Goal: Task Accomplishment & Management: Use online tool/utility

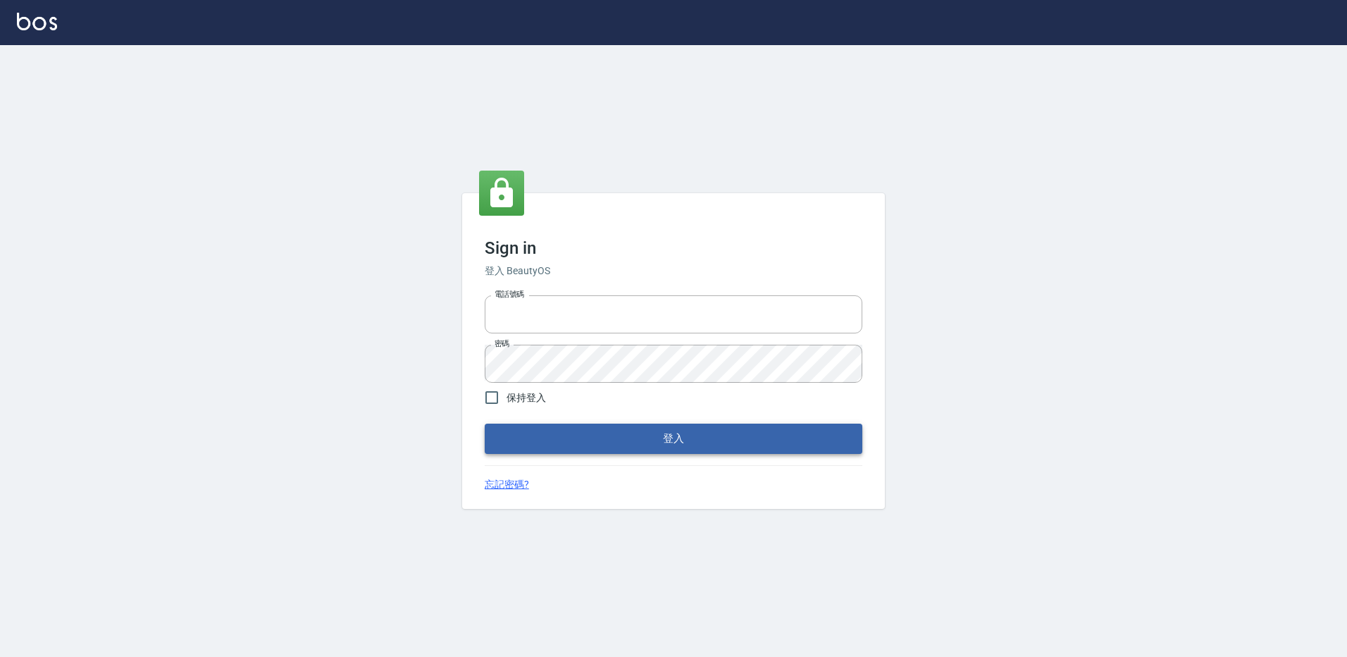
type input "27222158"
click at [601, 446] on button "登入" at bounding box center [674, 438] width 378 height 30
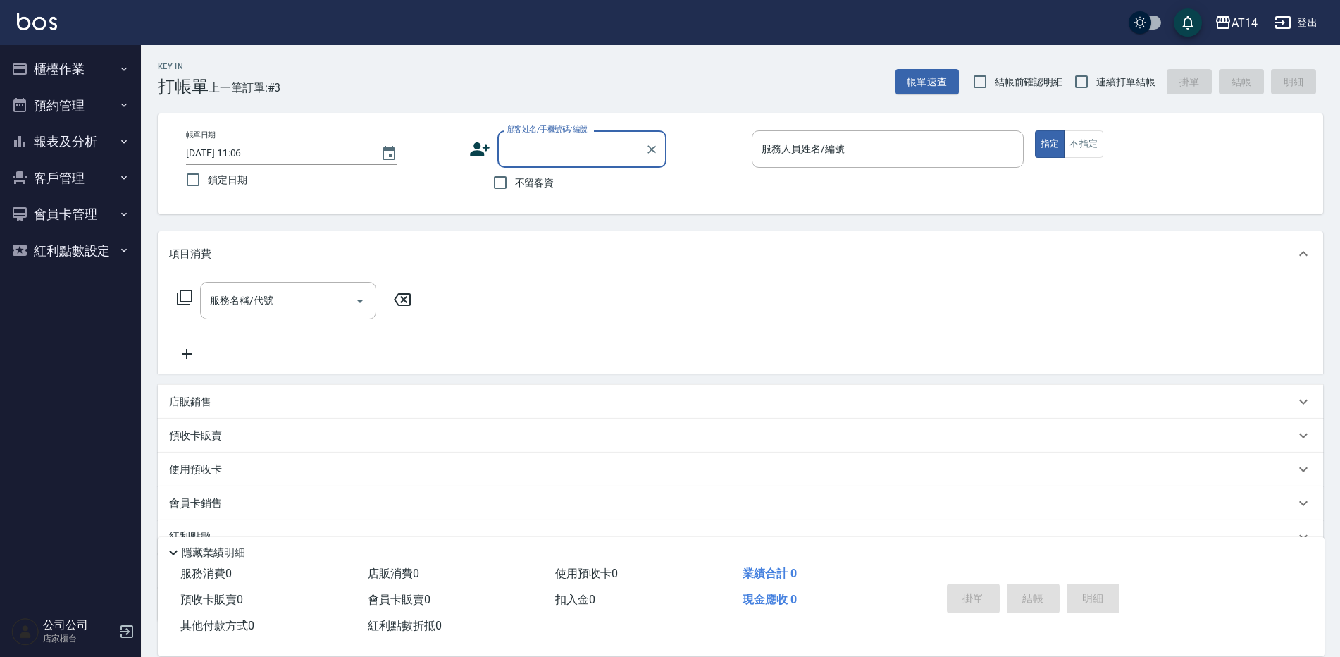
click at [78, 60] on button "櫃檯作業" at bounding box center [71, 69] width 130 height 37
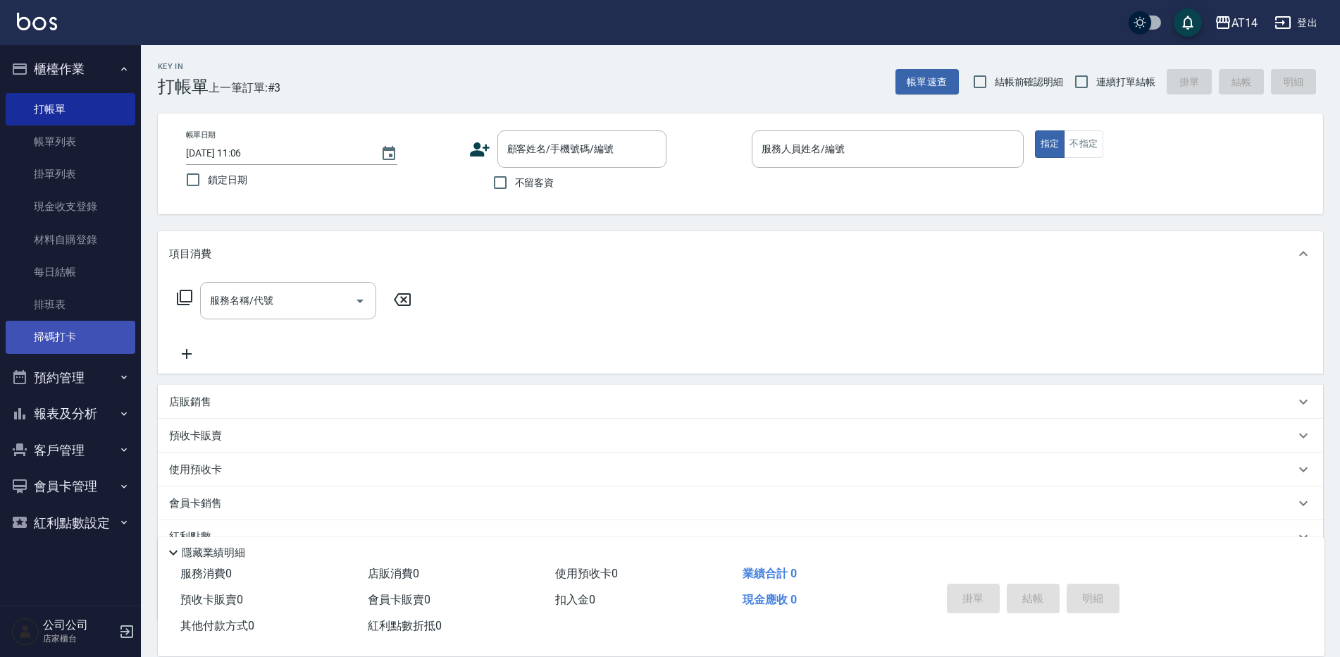
click at [77, 341] on link "掃碼打卡" at bounding box center [71, 337] width 130 height 32
click at [80, 334] on link "掃碼打卡" at bounding box center [71, 337] width 130 height 32
